Goal: Transaction & Acquisition: Book appointment/travel/reservation

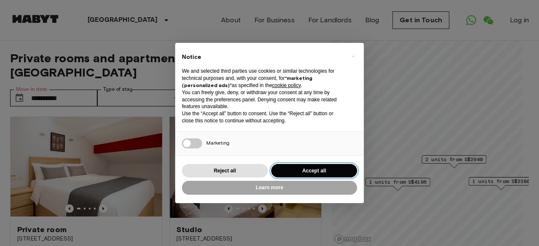
click at [327, 168] on button "Accept all" at bounding box center [314, 171] width 86 height 14
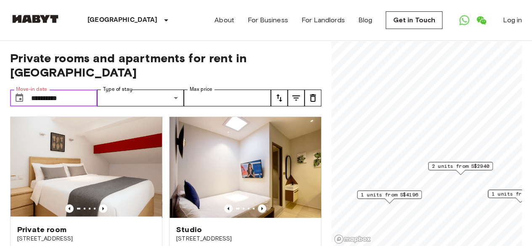
click at [70, 90] on input "**********" at bounding box center [64, 98] width 66 height 17
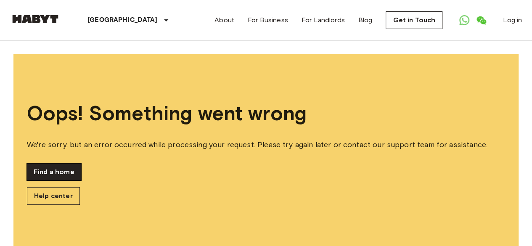
click at [56, 172] on link "Find a home" at bounding box center [54, 172] width 54 height 17
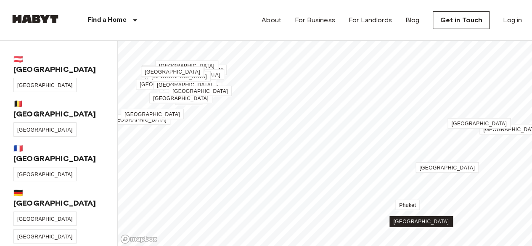
click at [428, 224] on span "[GEOGRAPHIC_DATA]" at bounding box center [422, 222] width 56 height 6
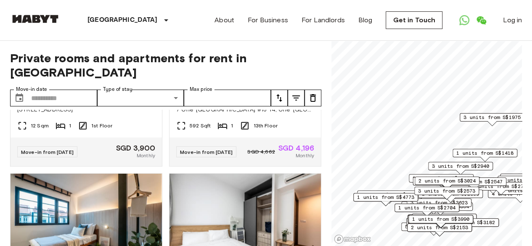
scroll to position [273, 0]
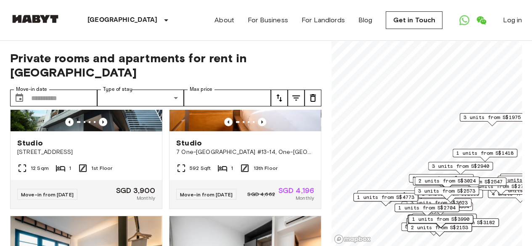
drag, startPoint x: 324, startPoint y: 125, endPoint x: 324, endPoint y: 134, distance: 8.4
click at [324, 134] on div "Private rooms and apartments for rent in [GEOGRAPHIC_DATA] Move-in date ​ Move-…" at bounding box center [266, 144] width 512 height 206
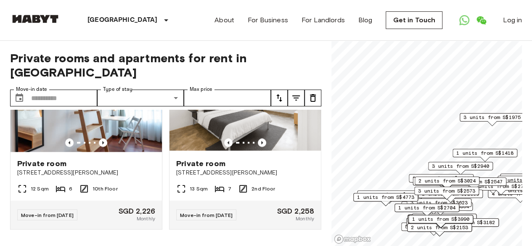
scroll to position [5621, 0]
